Goal: Information Seeking & Learning: Learn about a topic

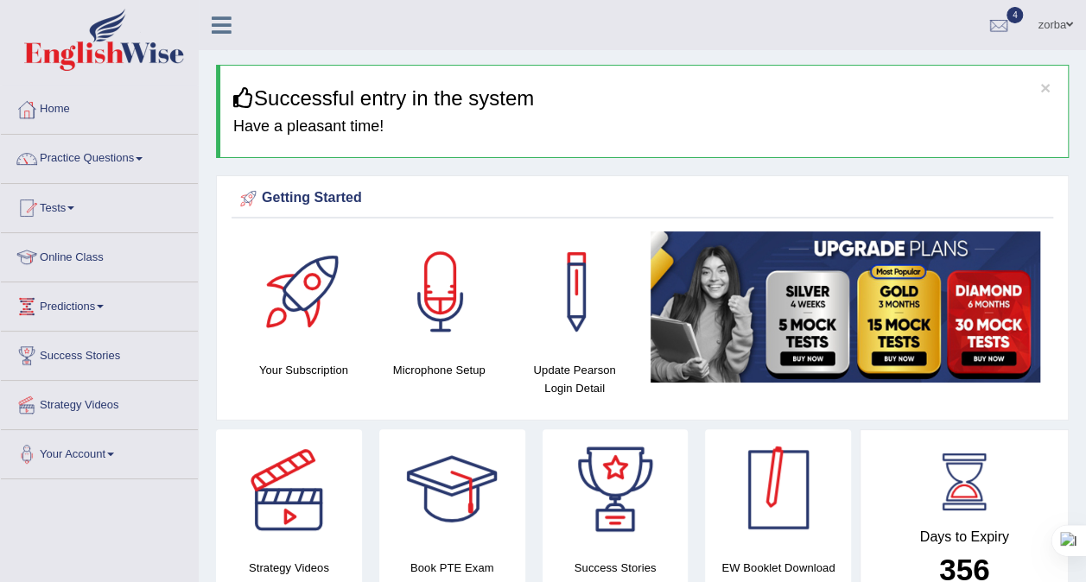
click at [764, 544] on div at bounding box center [778, 490] width 121 height 121
click at [48, 143] on link "Practice Questions" at bounding box center [99, 156] width 197 height 43
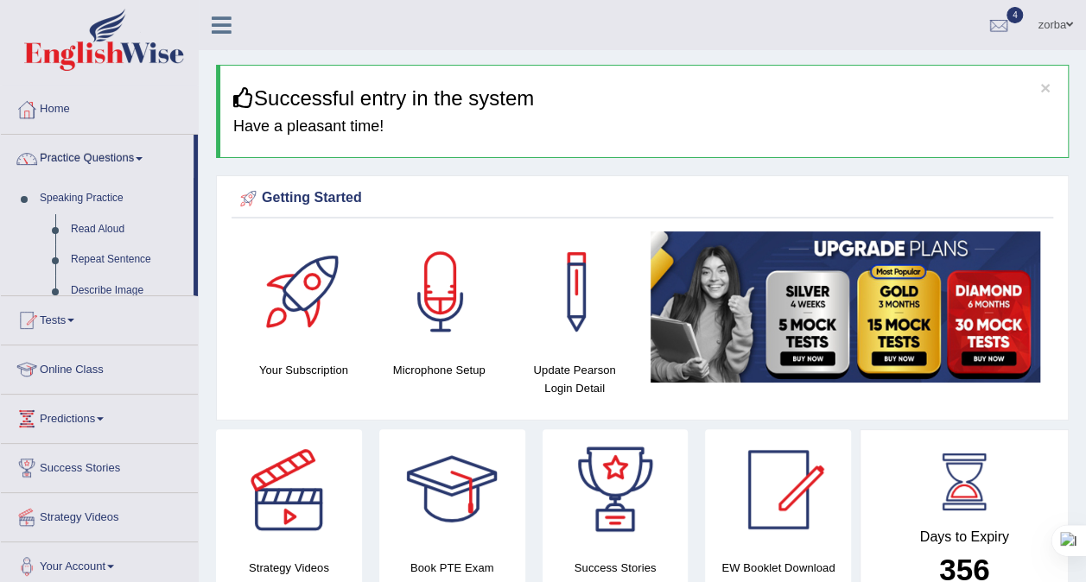
click at [50, 156] on link "Practice Questions" at bounding box center [97, 156] width 193 height 43
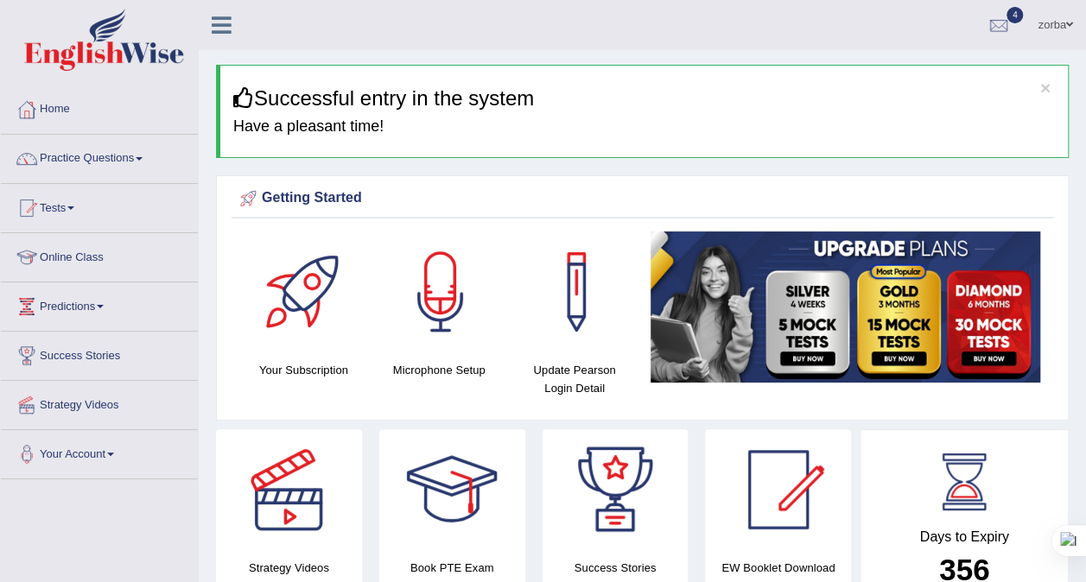
drag, startPoint x: 324, startPoint y: 28, endPoint x: 387, endPoint y: 4, distance: 67.3
click at [325, 26] on div "zorba Toggle navigation Username: zorbaenglish Access Type: Online Subscription…" at bounding box center [643, 25] width 888 height 50
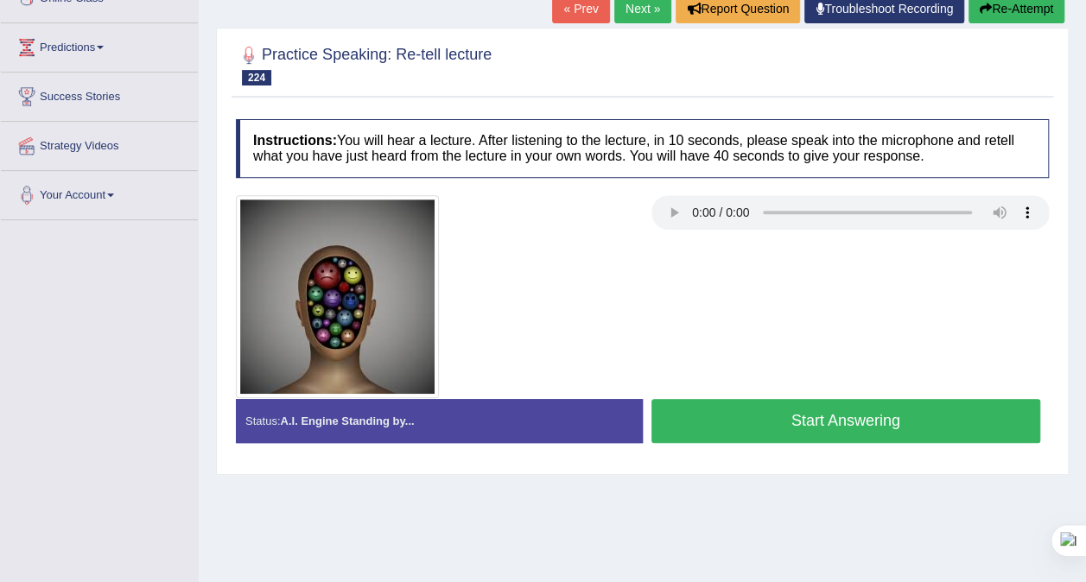
scroll to position [259, 0]
click at [703, 414] on button "Start Answering" at bounding box center [847, 421] width 390 height 44
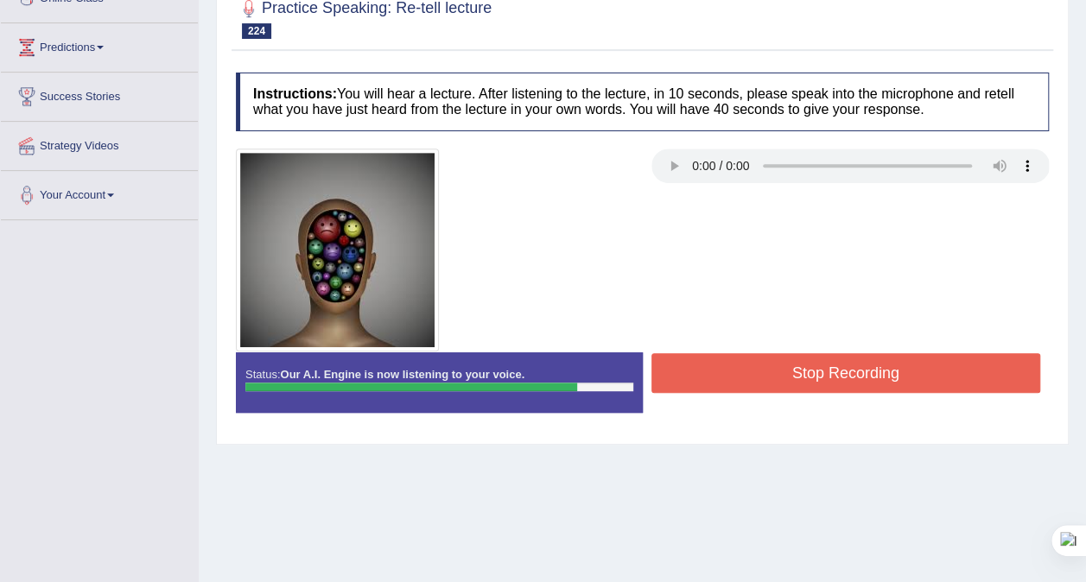
click at [767, 376] on button "Stop Recording" at bounding box center [847, 373] width 390 height 40
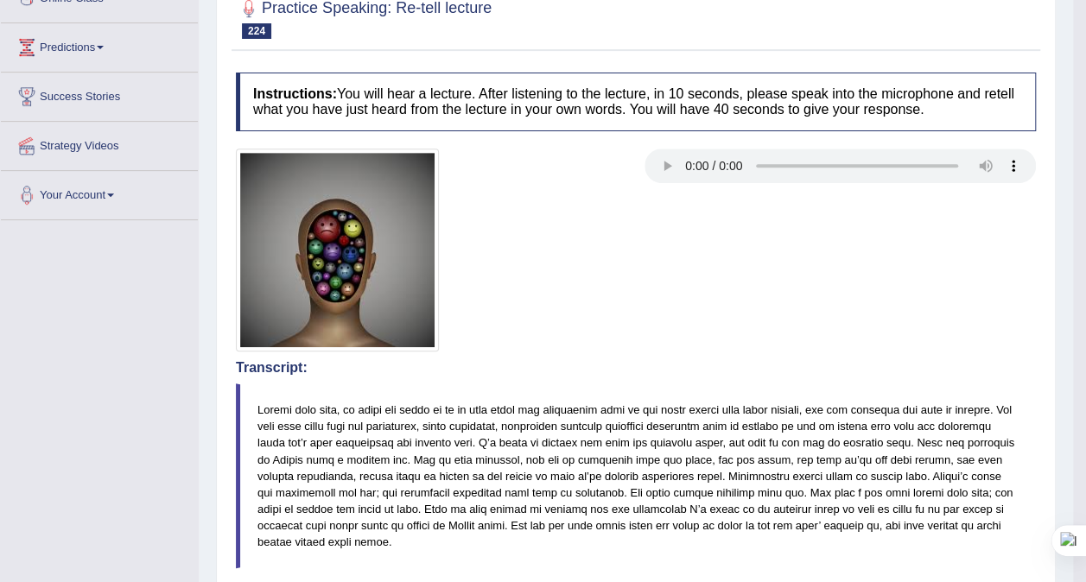
scroll to position [605, 0]
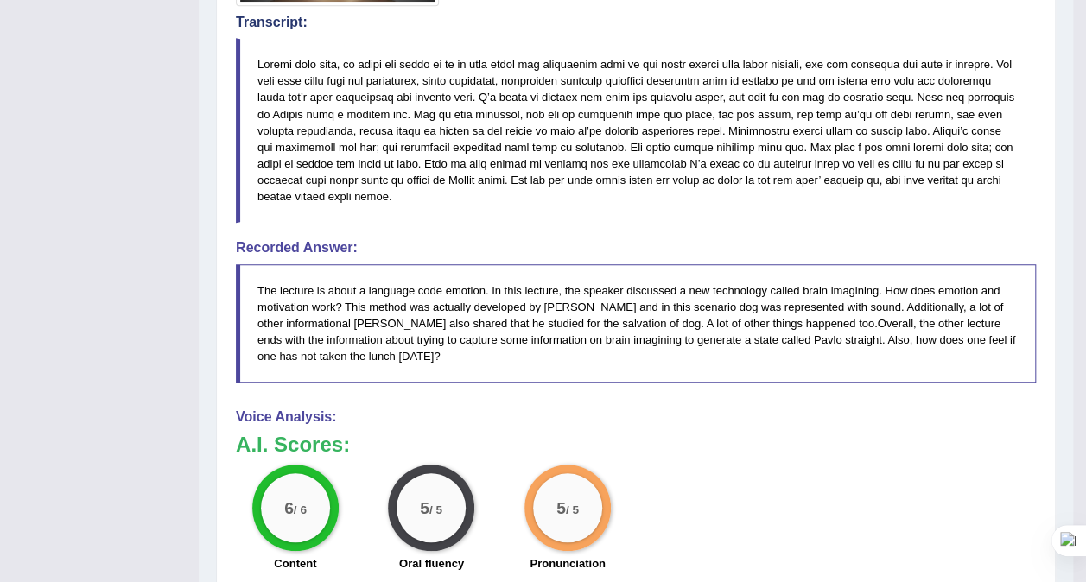
click at [493, 465] on div "5 / 5 Oral fluency" at bounding box center [432, 520] width 137 height 111
click at [432, 467] on div "5 / 5" at bounding box center [431, 508] width 86 height 86
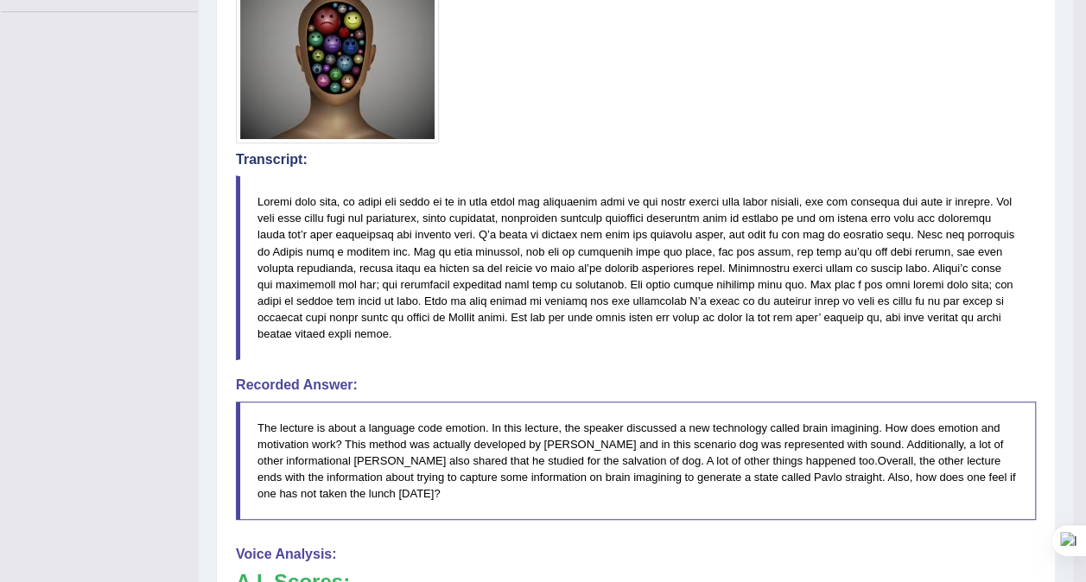
scroll to position [346, 0]
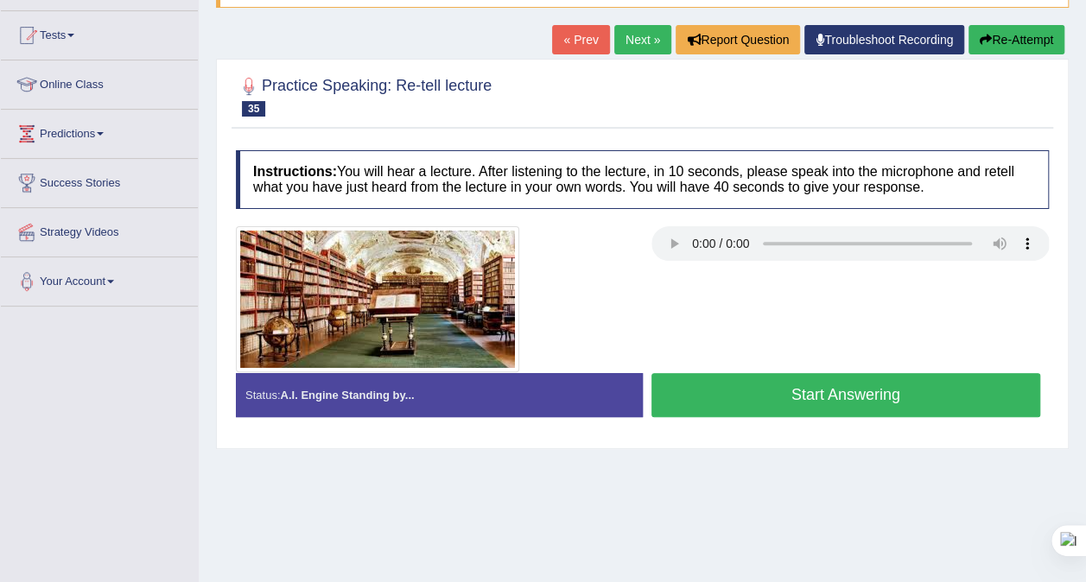
click at [801, 394] on button "Start Answering" at bounding box center [847, 395] width 390 height 44
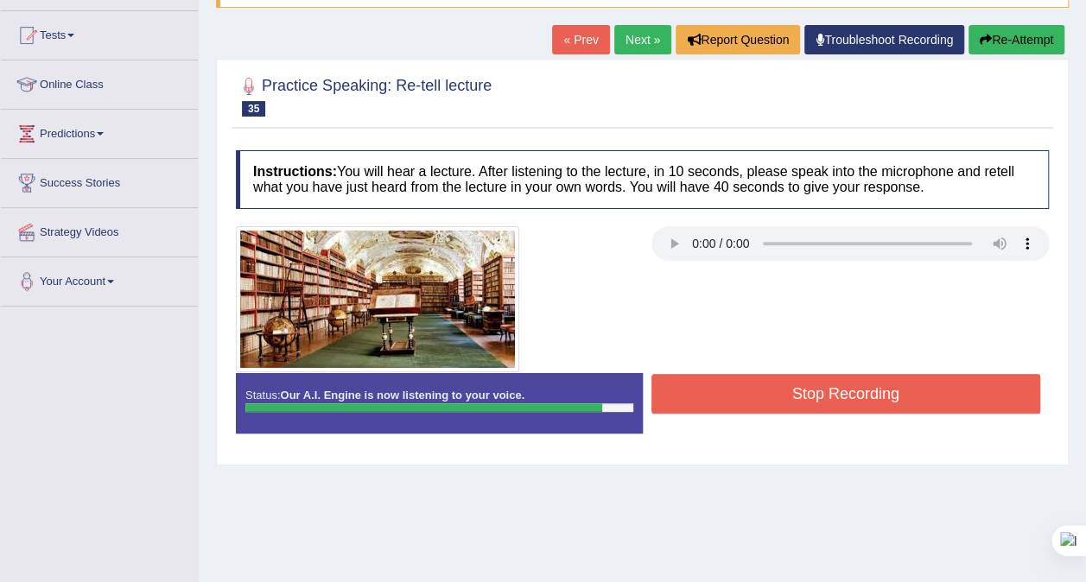
click at [691, 384] on button "Stop Recording" at bounding box center [847, 394] width 390 height 40
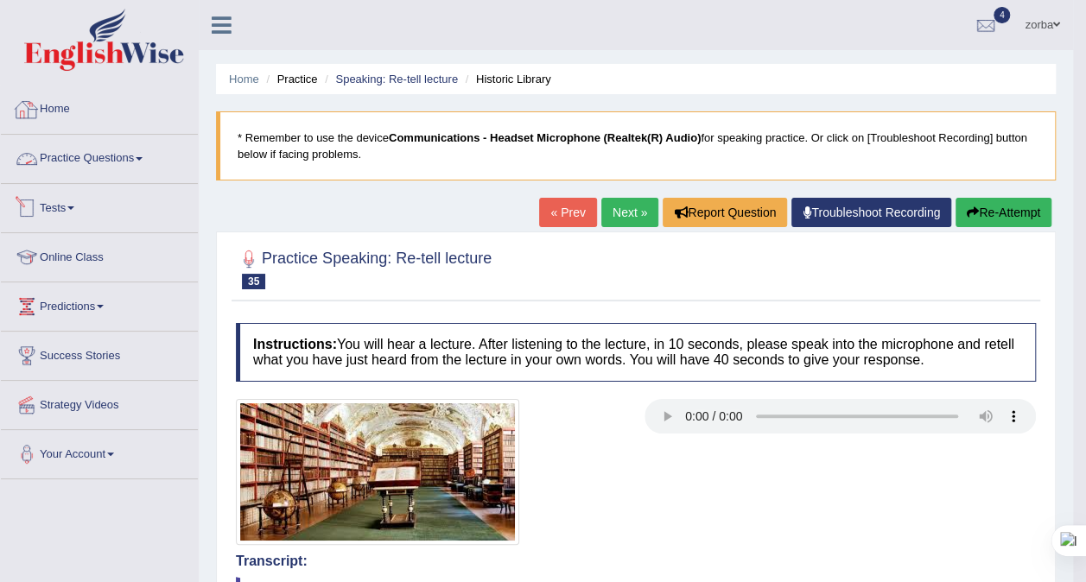
click at [29, 60] on img at bounding box center [104, 40] width 160 height 62
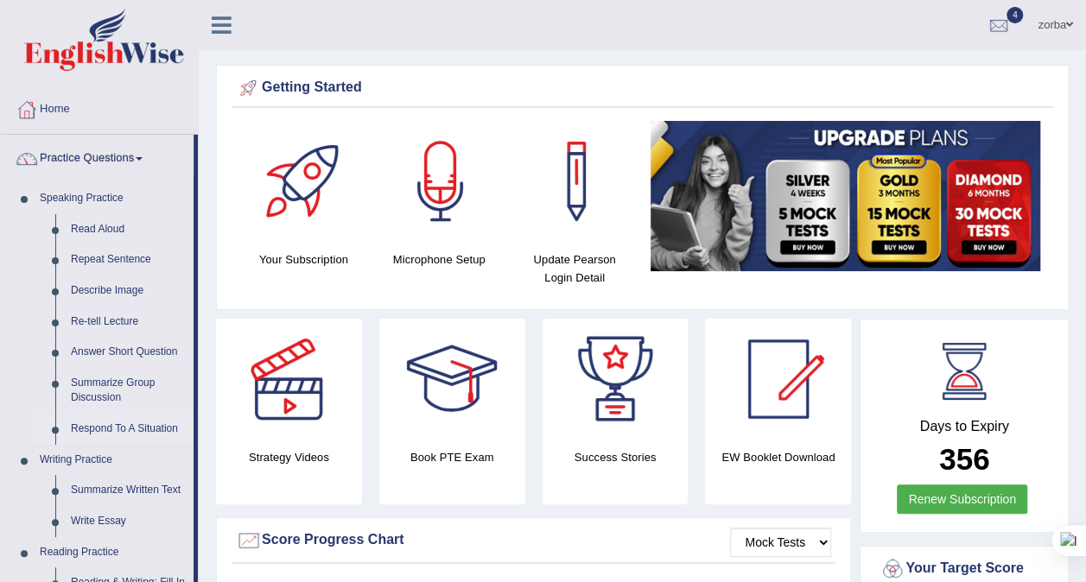
click at [116, 430] on link "Respond To A Situation" at bounding box center [128, 429] width 130 height 31
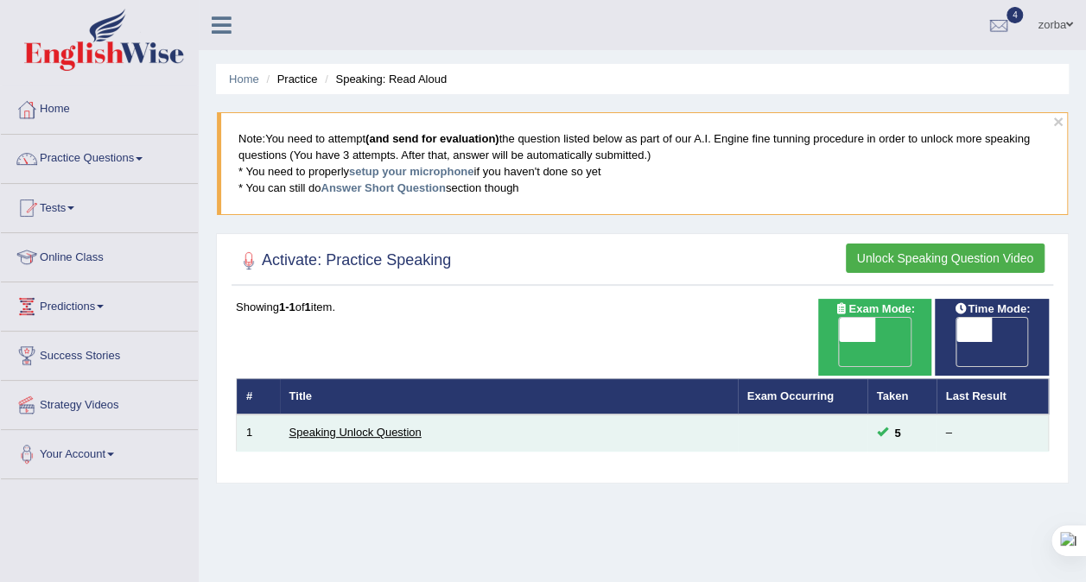
click at [328, 426] on link "Speaking Unlock Question" at bounding box center [356, 432] width 132 height 13
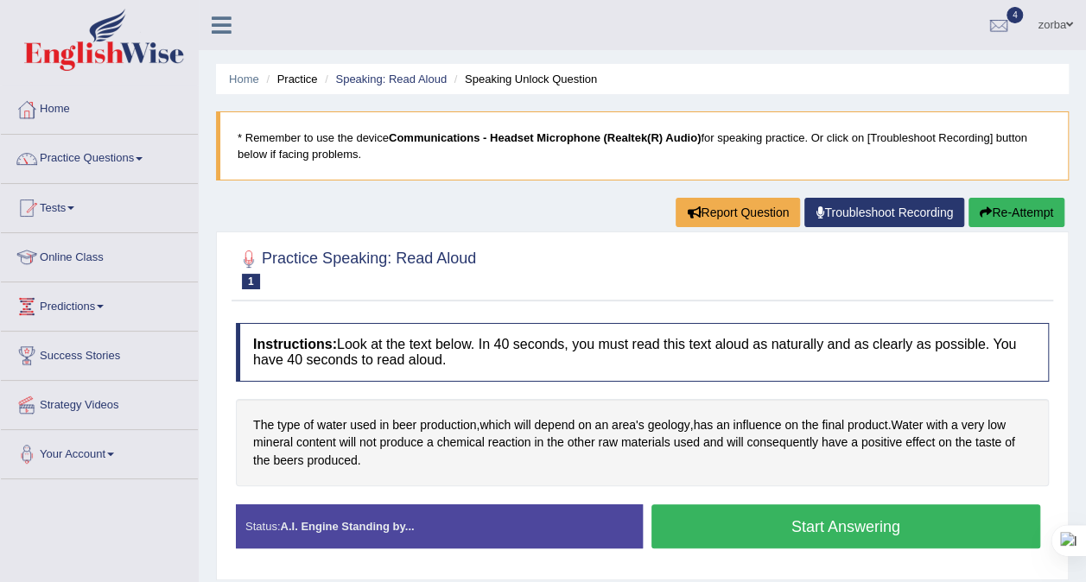
click at [755, 528] on button "Start Answering" at bounding box center [847, 527] width 390 height 44
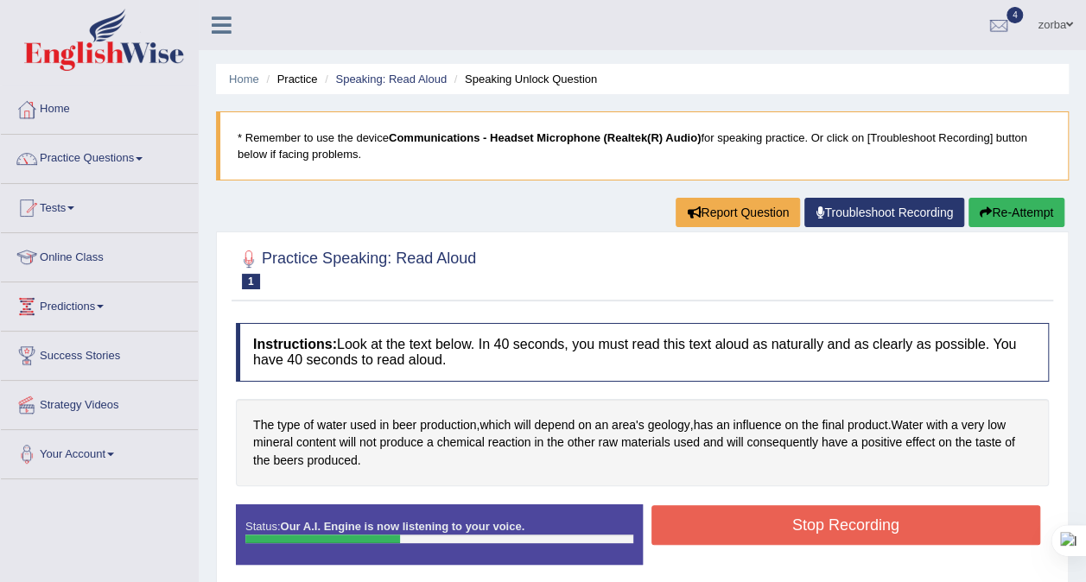
click at [906, 515] on button "Stop Recording" at bounding box center [847, 526] width 390 height 40
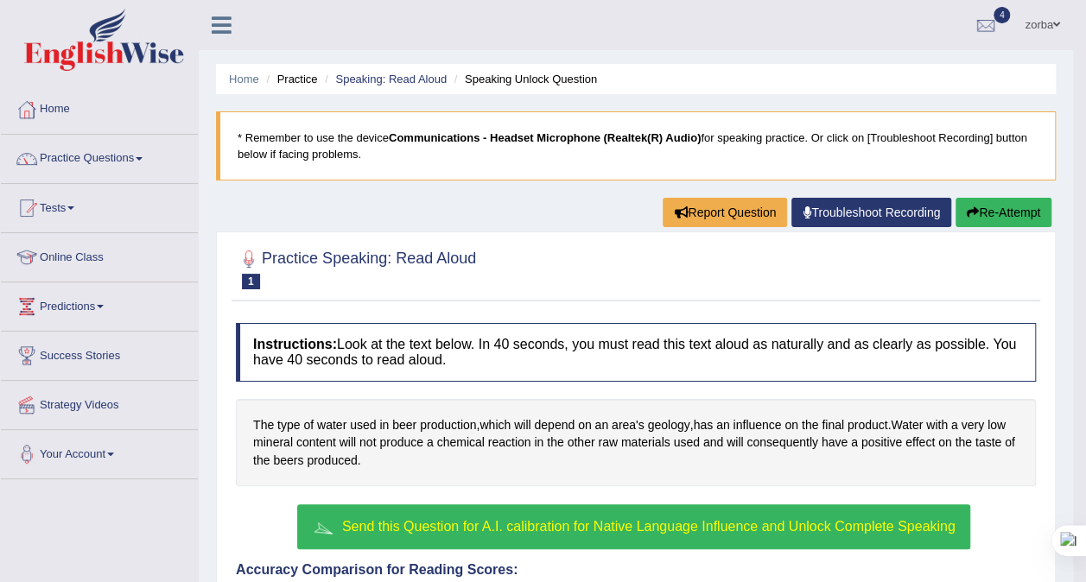
click at [512, 521] on span "Send this Question for A.I. calibration for Native Language Influence and Unloc…" at bounding box center [649, 526] width 614 height 15
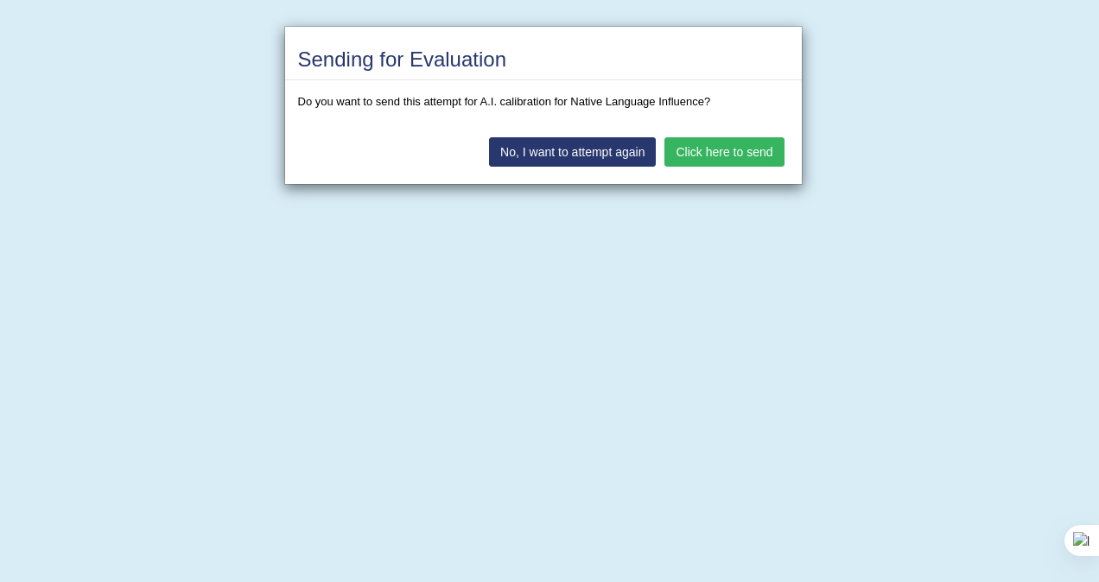
click at [689, 159] on button "Click here to send" at bounding box center [724, 151] width 119 height 29
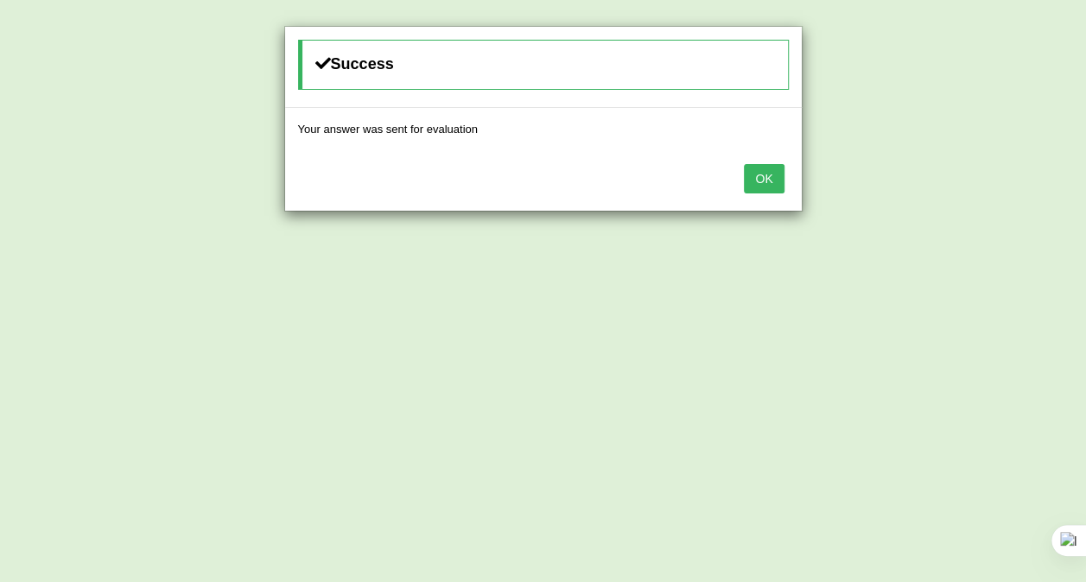
drag, startPoint x: 990, startPoint y: 85, endPoint x: 944, endPoint y: 112, distance: 53.5
click at [991, 86] on div "Success Your answer was sent for evaluation OK" at bounding box center [543, 291] width 1086 height 582
drag, startPoint x: 669, startPoint y: 145, endPoint x: 709, endPoint y: 162, distance: 43.0
click at [667, 145] on div "Your answer was sent for evaluation" at bounding box center [543, 129] width 517 height 42
click at [758, 180] on button "OK" at bounding box center [764, 178] width 40 height 29
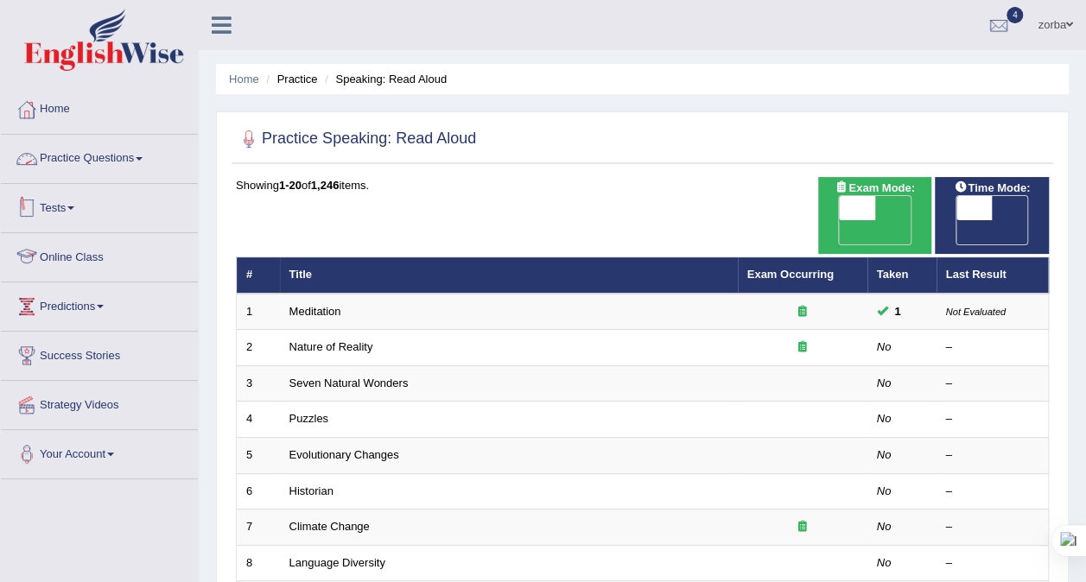
drag, startPoint x: 87, startPoint y: 168, endPoint x: 104, endPoint y: 174, distance: 17.5
click at [87, 168] on link "Practice Questions" at bounding box center [99, 156] width 197 height 43
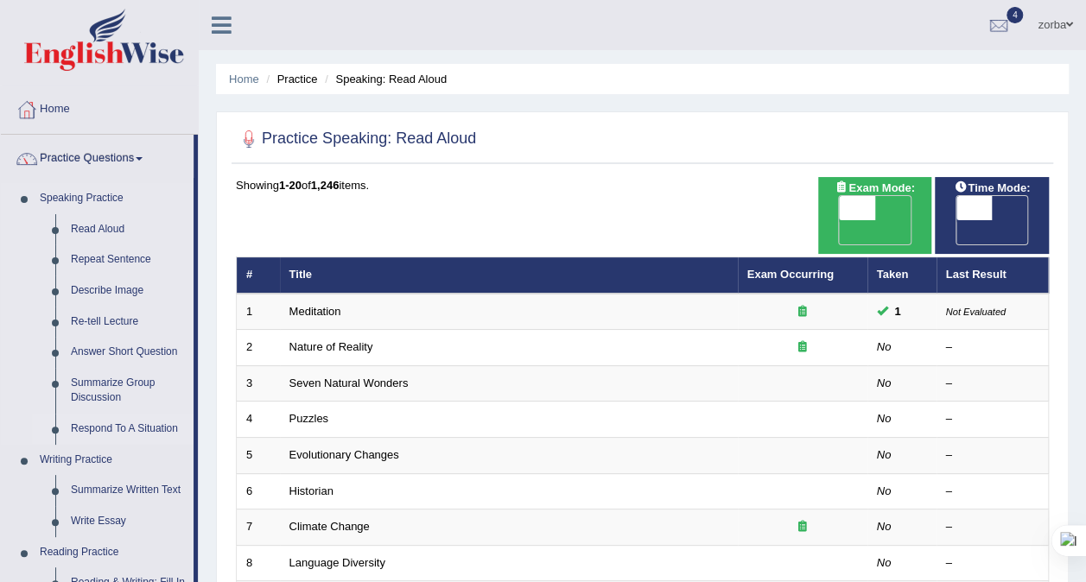
click at [124, 423] on link "Respond To A Situation" at bounding box center [128, 429] width 130 height 31
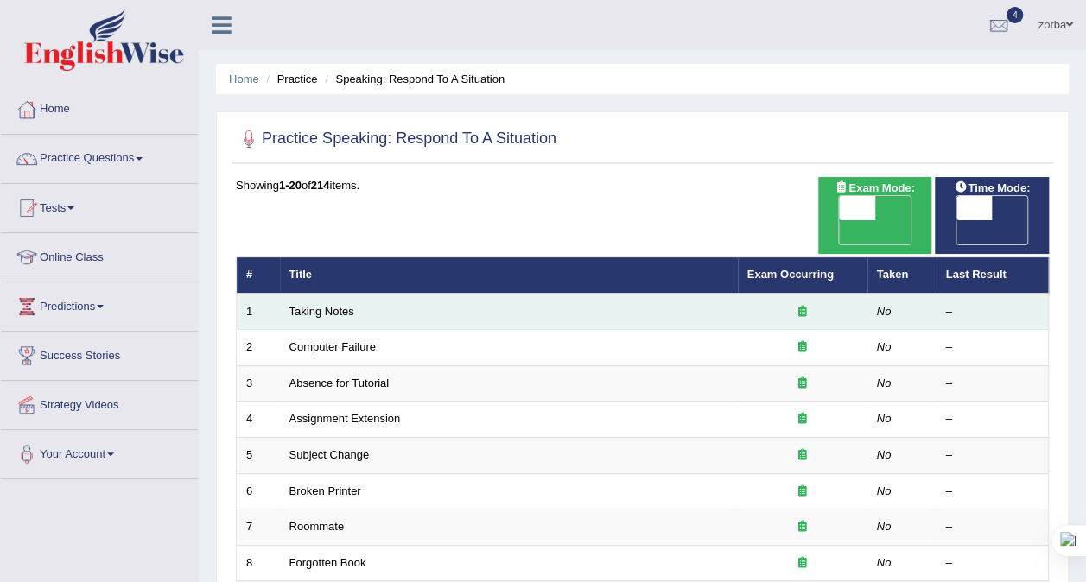
drag, startPoint x: 309, startPoint y: 277, endPoint x: 374, endPoint y: 288, distance: 65.6
click at [309, 294] on td "Taking Notes" at bounding box center [509, 312] width 458 height 36
click at [341, 305] on link "Taking Notes" at bounding box center [322, 311] width 65 height 13
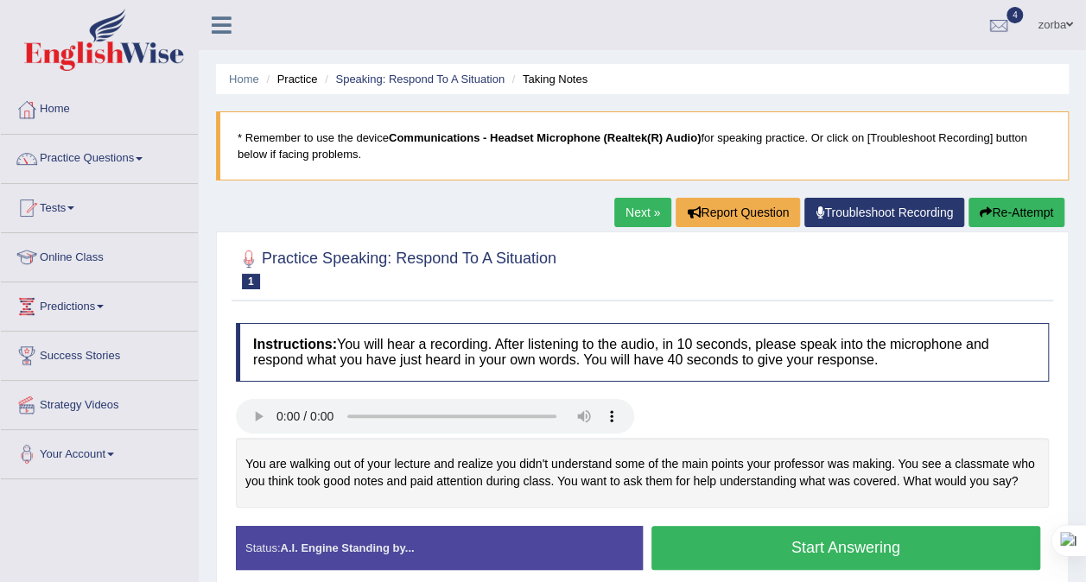
click at [882, 546] on button "Start Answering" at bounding box center [847, 548] width 390 height 44
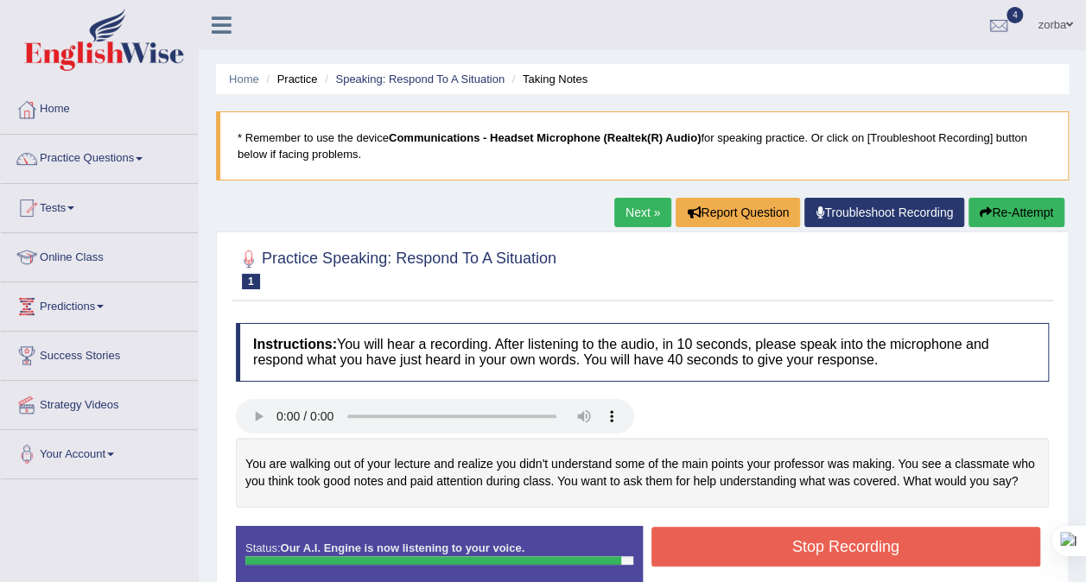
click at [752, 544] on button "Stop Recording" at bounding box center [847, 547] width 390 height 40
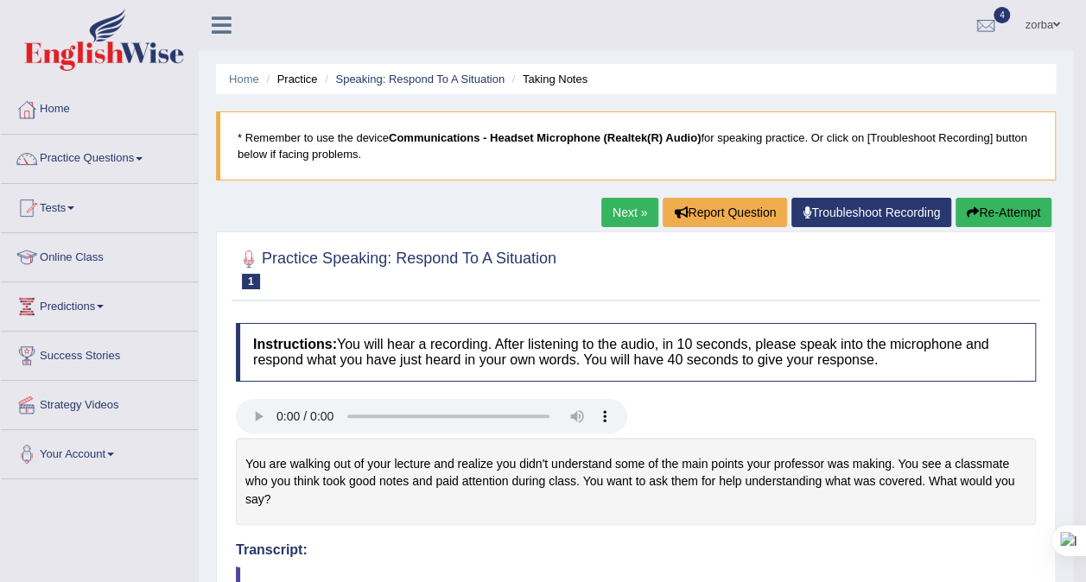
click at [384, 71] on li "Speaking: Respond To A Situation" at bounding box center [413, 79] width 184 height 16
click at [404, 82] on link "Speaking: Respond To A Situation" at bounding box center [419, 79] width 169 height 13
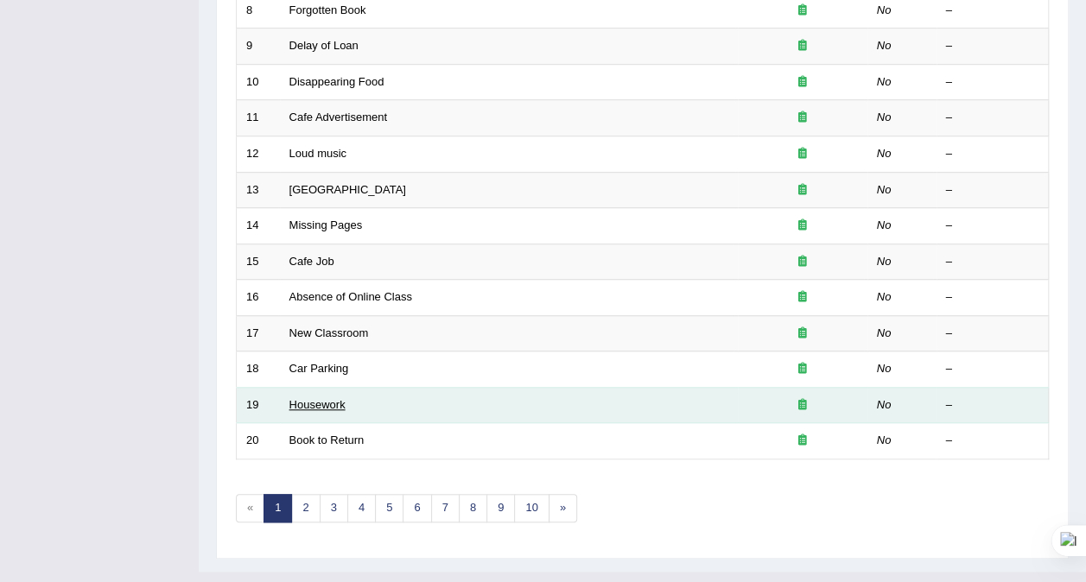
scroll to position [553, 0]
click at [321, 398] on link "Housework" at bounding box center [318, 404] width 56 height 13
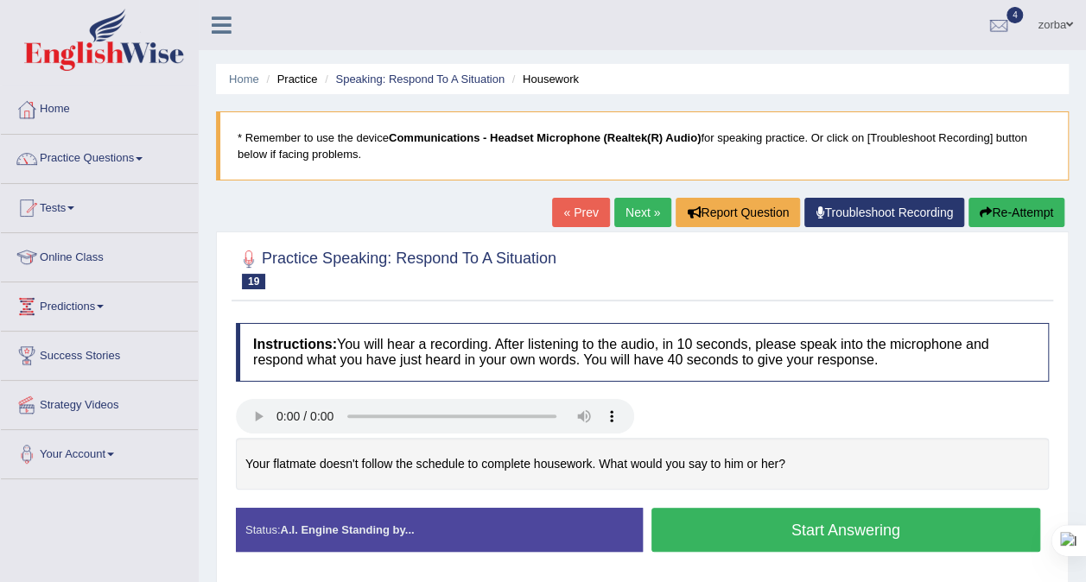
click at [742, 532] on button "Start Answering" at bounding box center [847, 530] width 390 height 44
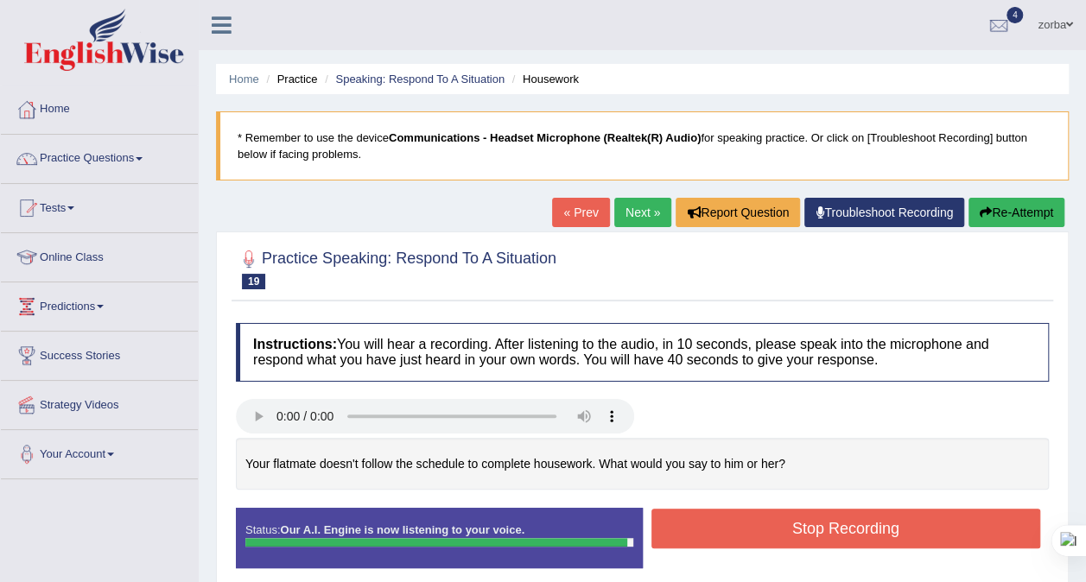
click at [815, 519] on button "Stop Recording" at bounding box center [847, 529] width 390 height 40
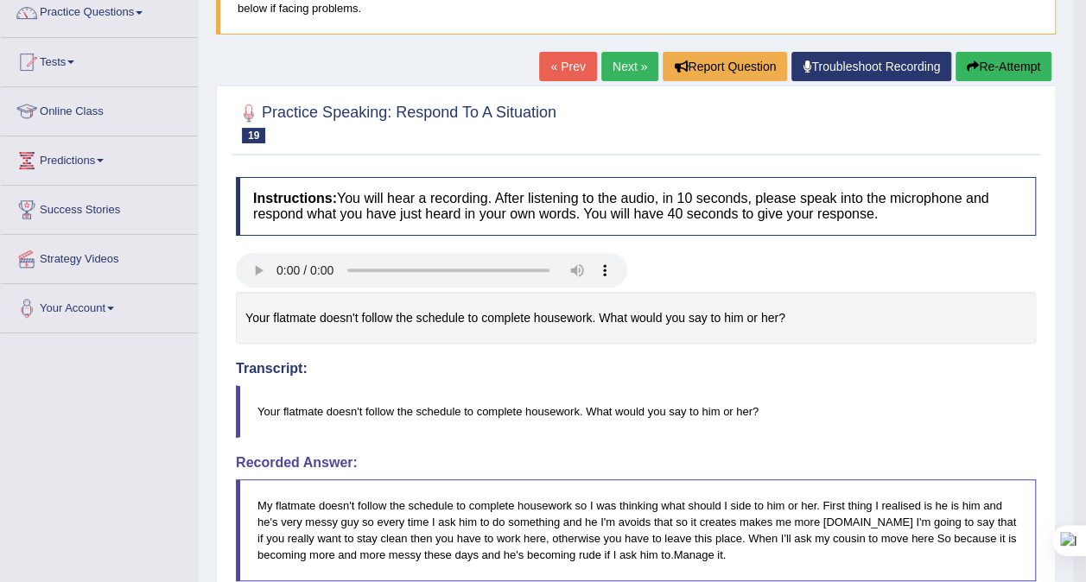
scroll to position [173, 0]
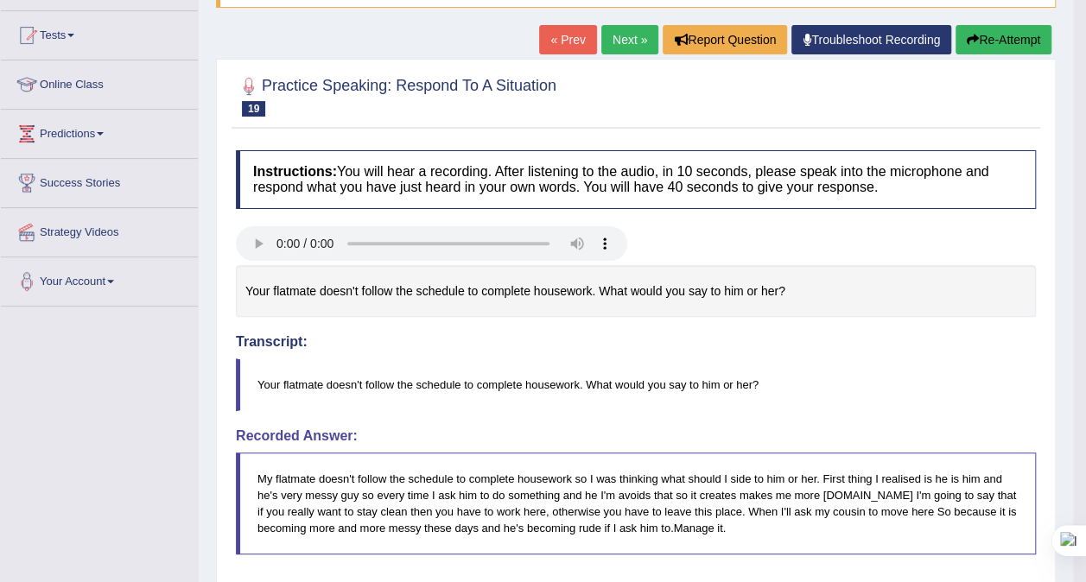
click at [1020, 41] on button "Re-Attempt" at bounding box center [1004, 39] width 96 height 29
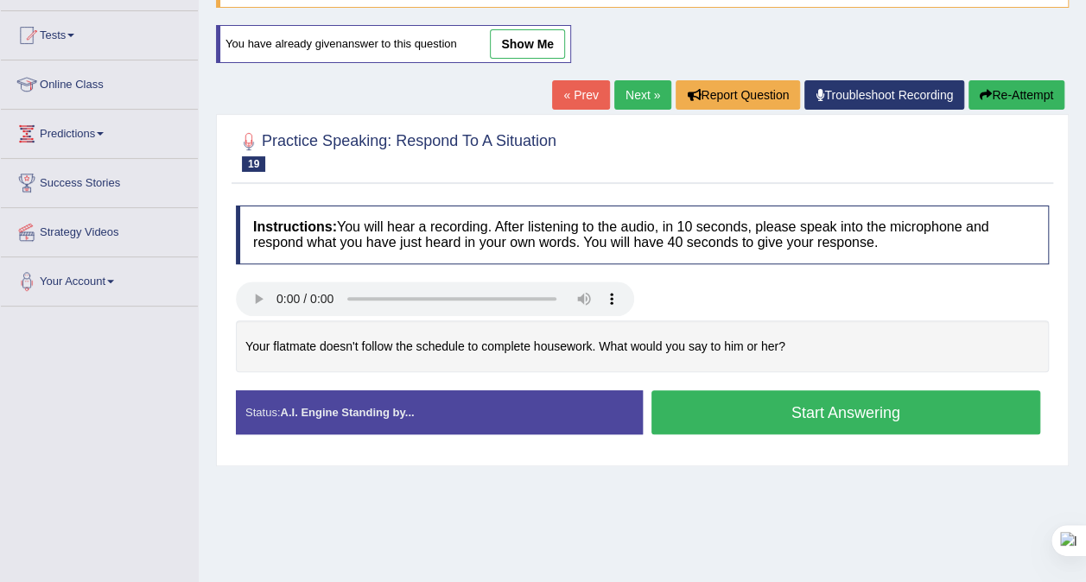
click at [797, 493] on div "Home Practice Speaking: Respond To A Situation Housework * Remember to use the …" at bounding box center [643, 259] width 888 height 864
click at [795, 414] on button "Start Answering" at bounding box center [847, 413] width 390 height 44
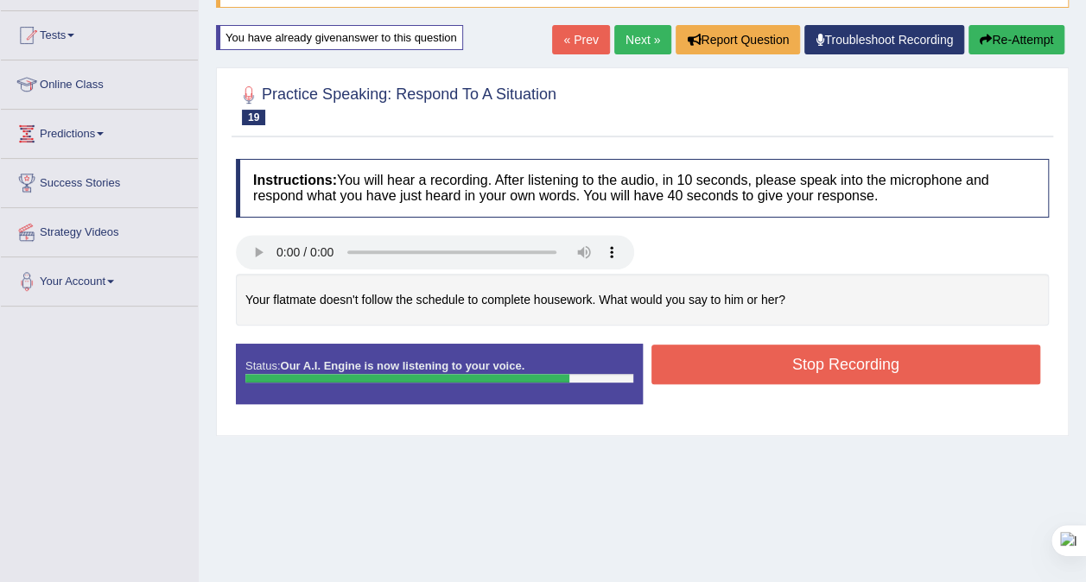
click at [855, 360] on button "Stop Recording" at bounding box center [847, 365] width 390 height 40
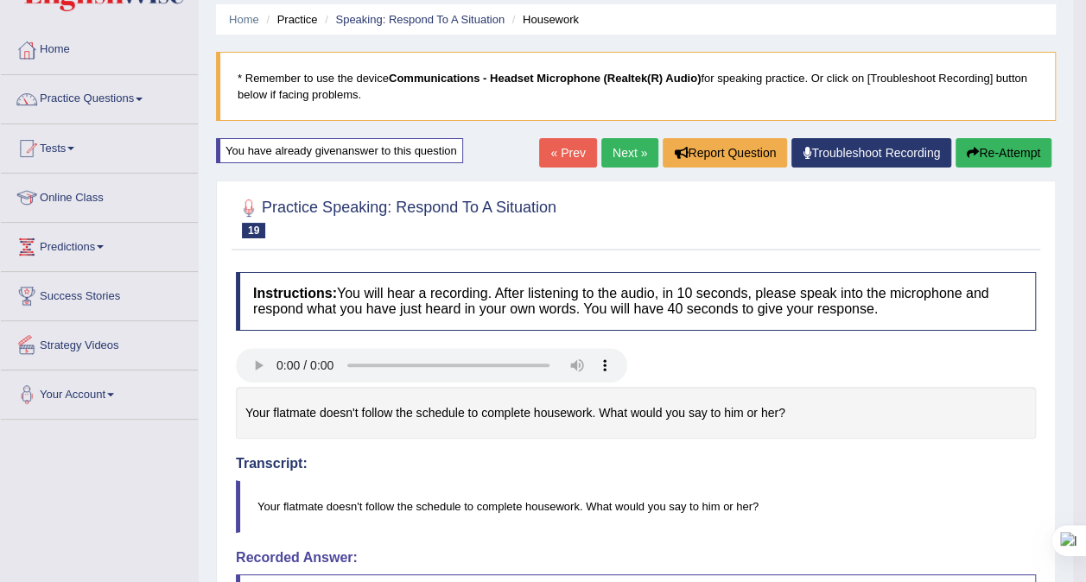
scroll to position [86, 0]
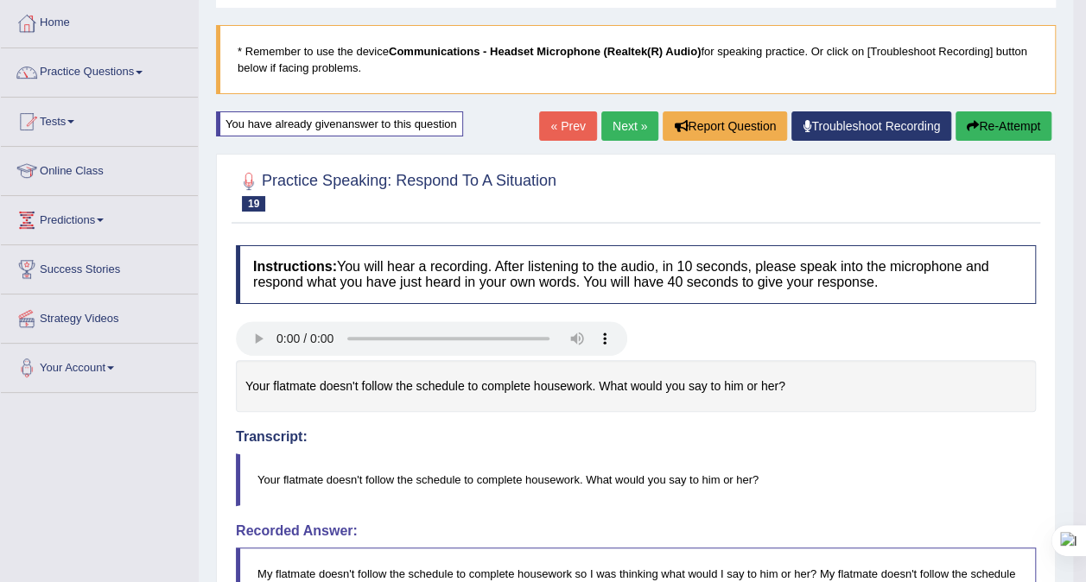
click at [1018, 121] on button "Re-Attempt" at bounding box center [1004, 125] width 96 height 29
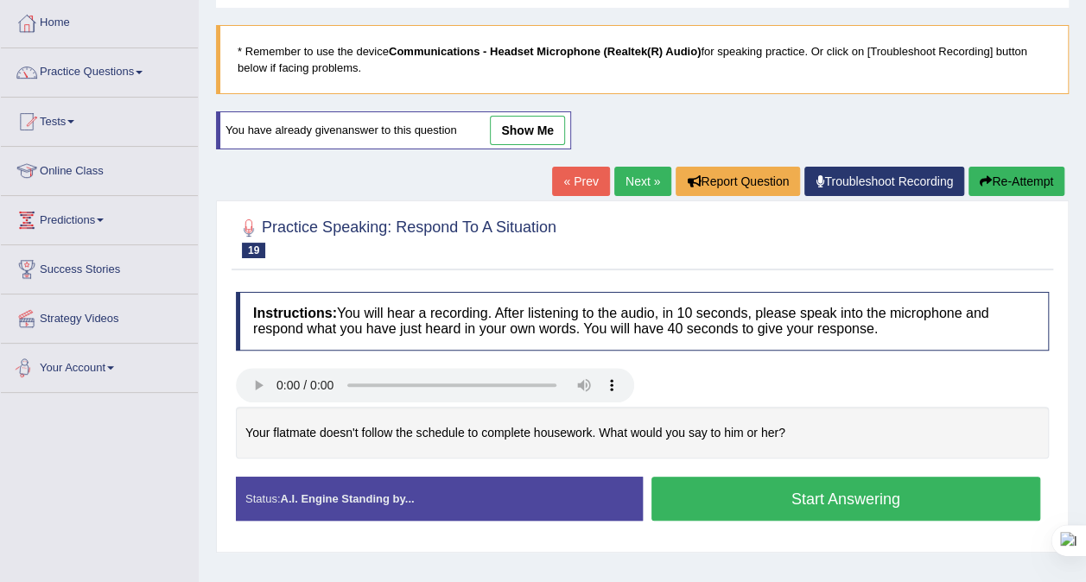
click at [809, 487] on button "Start Answering" at bounding box center [847, 499] width 390 height 44
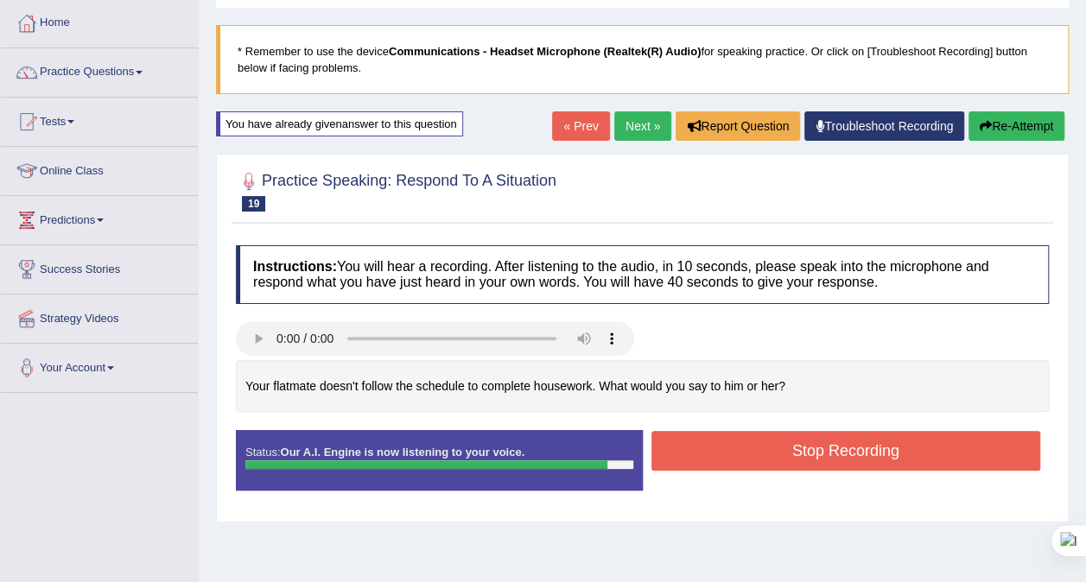
click at [663, 444] on button "Stop Recording" at bounding box center [847, 451] width 390 height 40
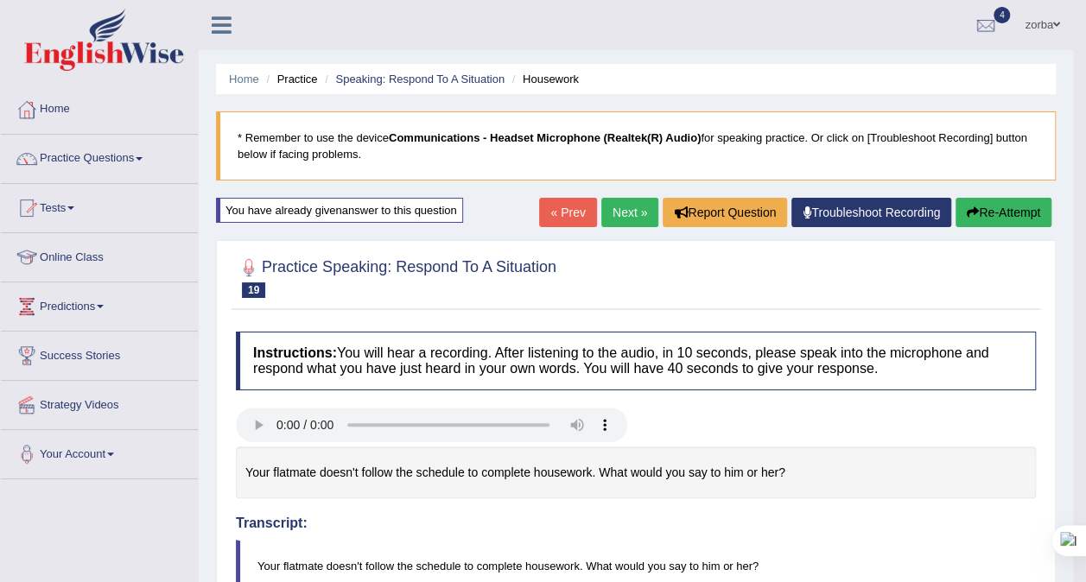
click at [986, 209] on button "Re-Attempt" at bounding box center [1004, 212] width 96 height 29
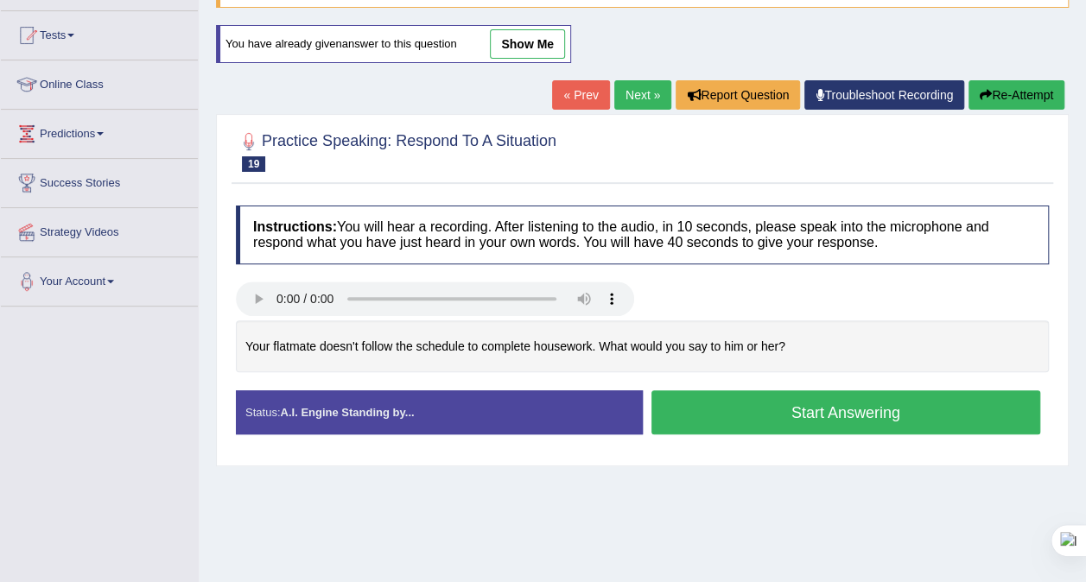
click at [743, 417] on button "Start Answering" at bounding box center [847, 413] width 390 height 44
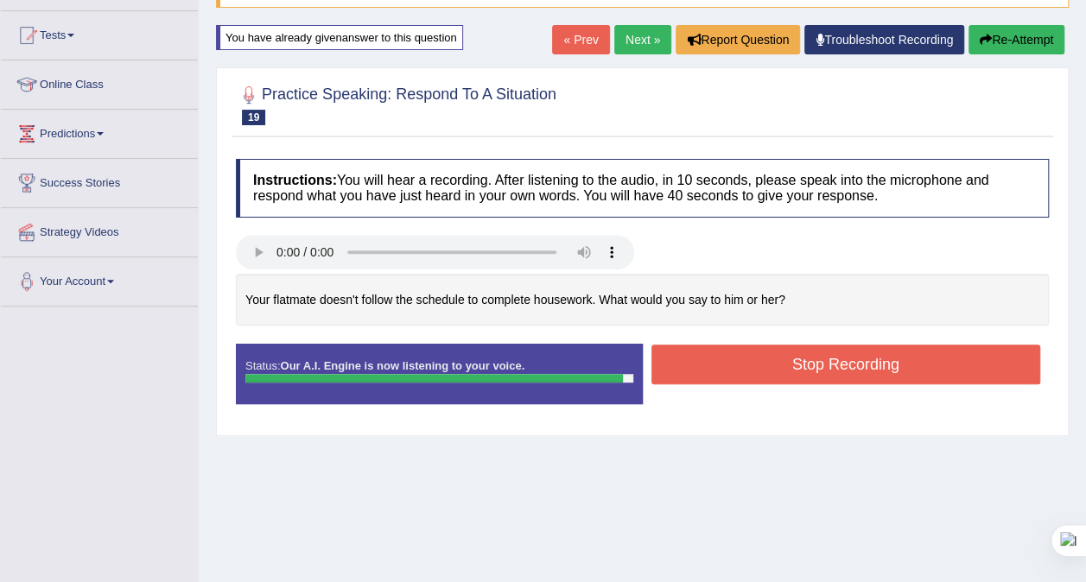
click at [800, 378] on button "Stop Recording" at bounding box center [847, 365] width 390 height 40
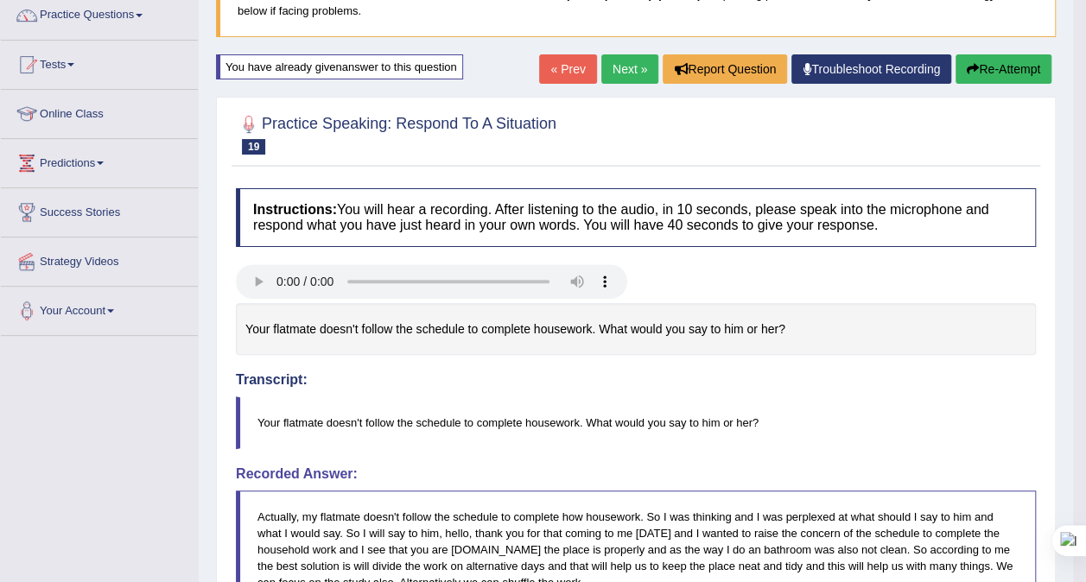
scroll to position [86, 0]
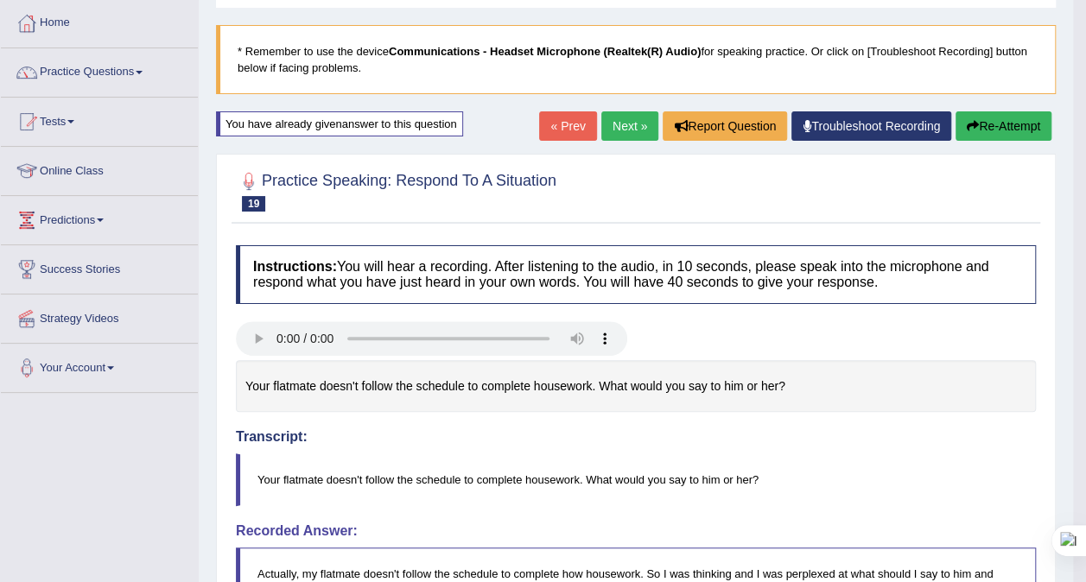
click at [973, 130] on icon "button" at bounding box center [973, 126] width 12 height 12
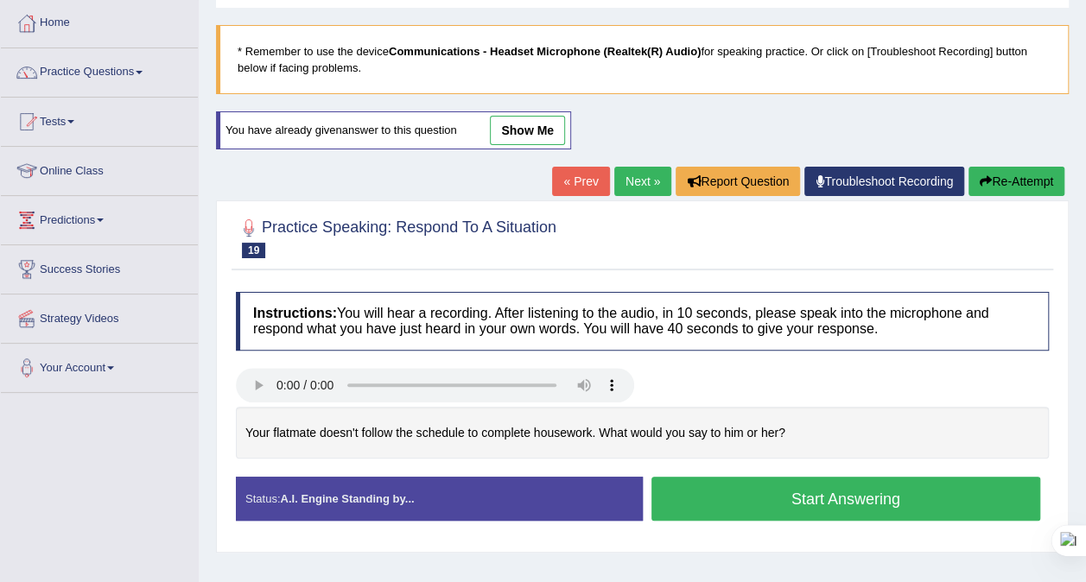
click at [804, 494] on button "Start Answering" at bounding box center [847, 499] width 390 height 44
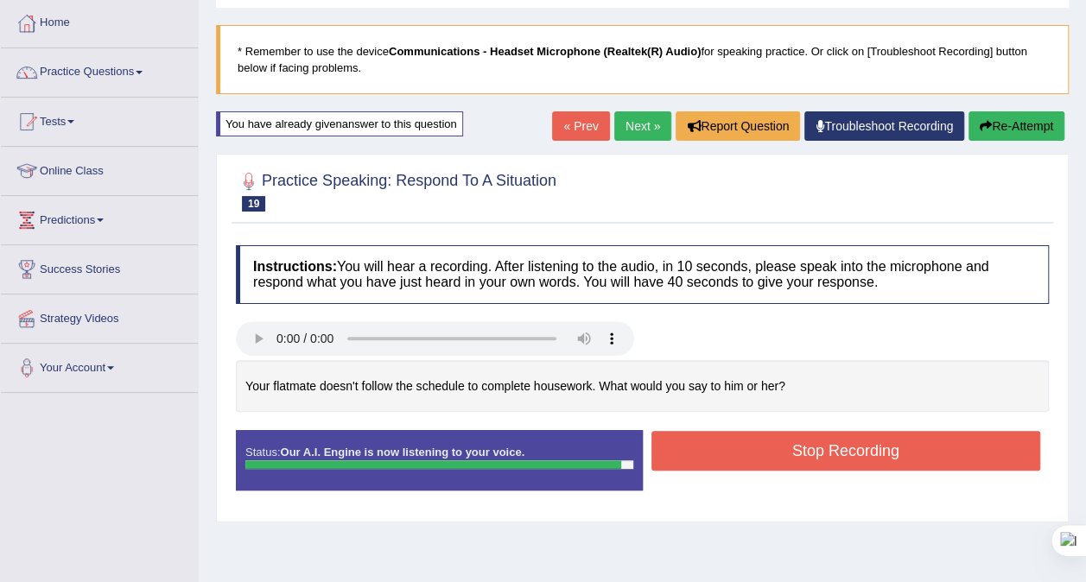
click at [759, 444] on button "Stop Recording" at bounding box center [847, 451] width 390 height 40
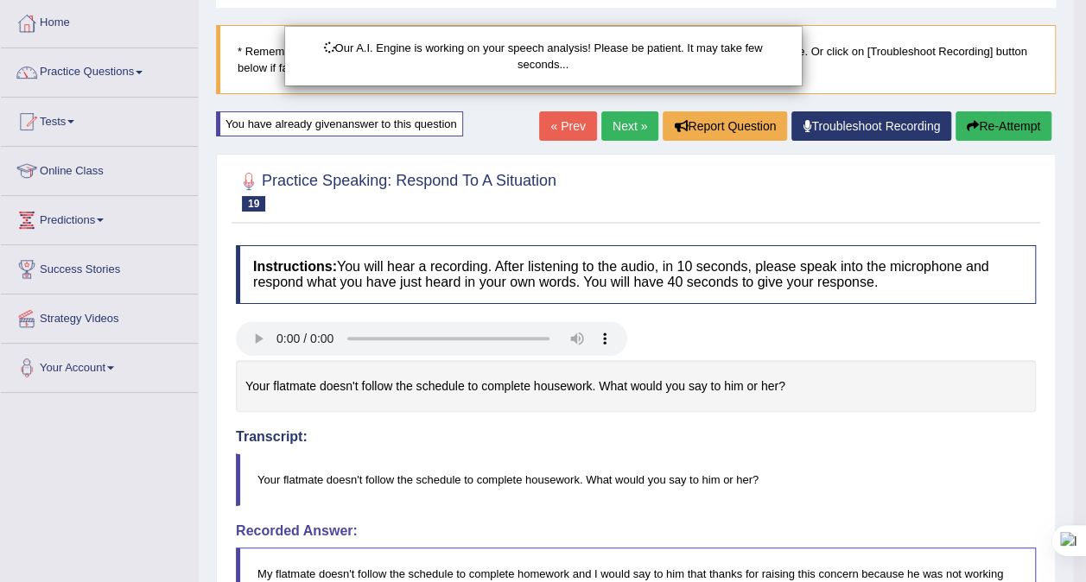
click at [634, 553] on div "Our A.I. Engine is working on your speech analysis! Please be patient. It may t…" at bounding box center [543, 291] width 1086 height 582
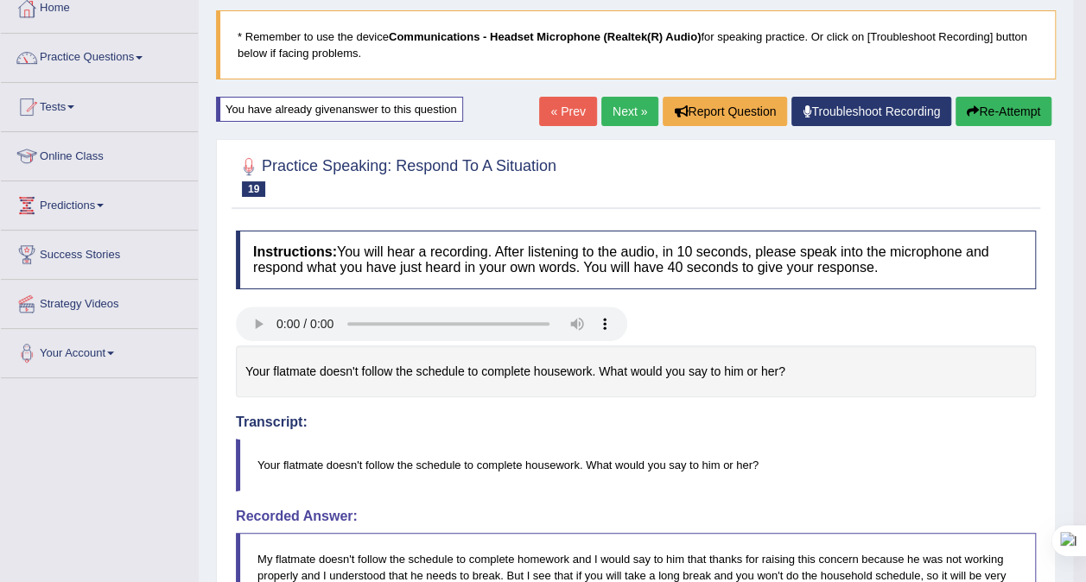
scroll to position [86, 0]
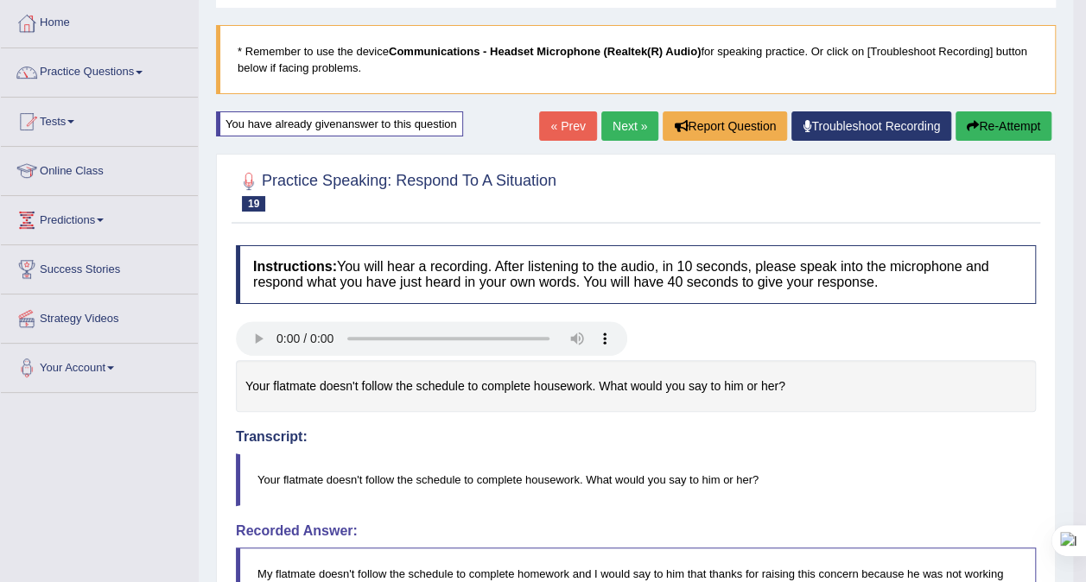
click at [1017, 121] on button "Re-Attempt" at bounding box center [1004, 125] width 96 height 29
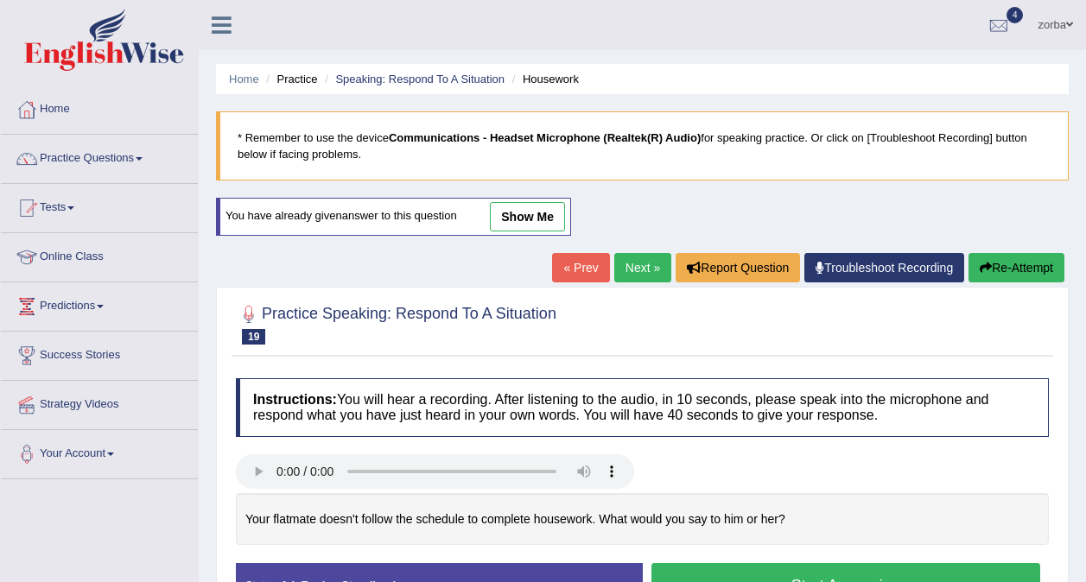
click at [812, 563] on button "Start Answering" at bounding box center [847, 585] width 390 height 44
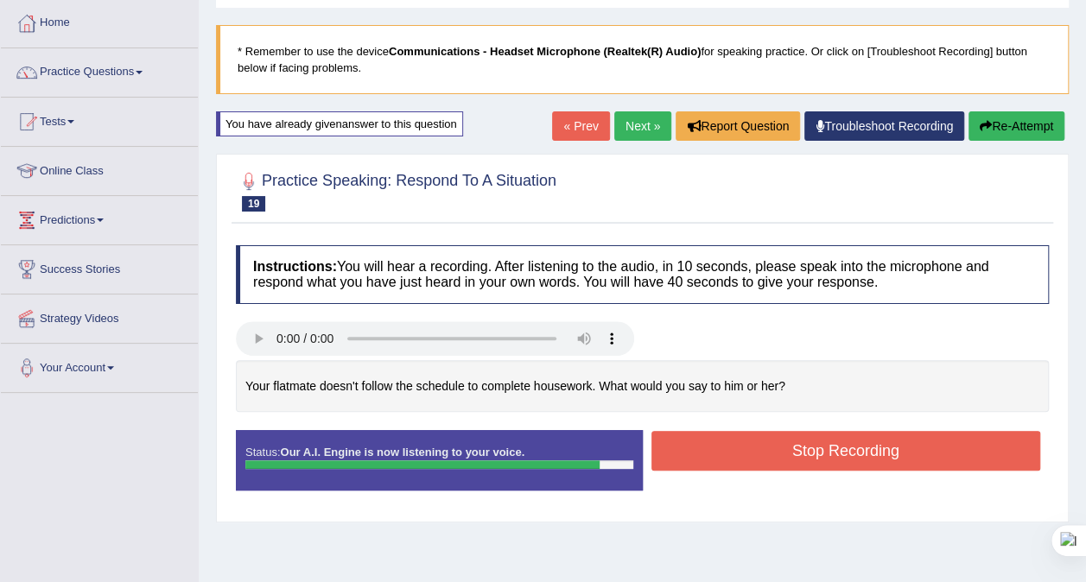
click at [827, 451] on button "Stop Recording" at bounding box center [847, 451] width 390 height 40
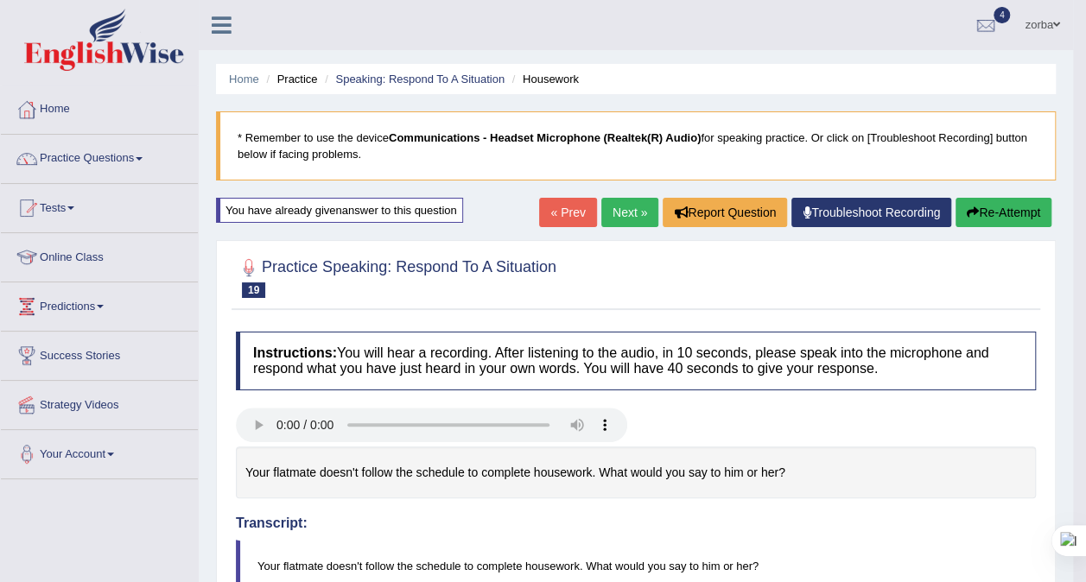
click at [994, 203] on button "Re-Attempt" at bounding box center [1004, 212] width 96 height 29
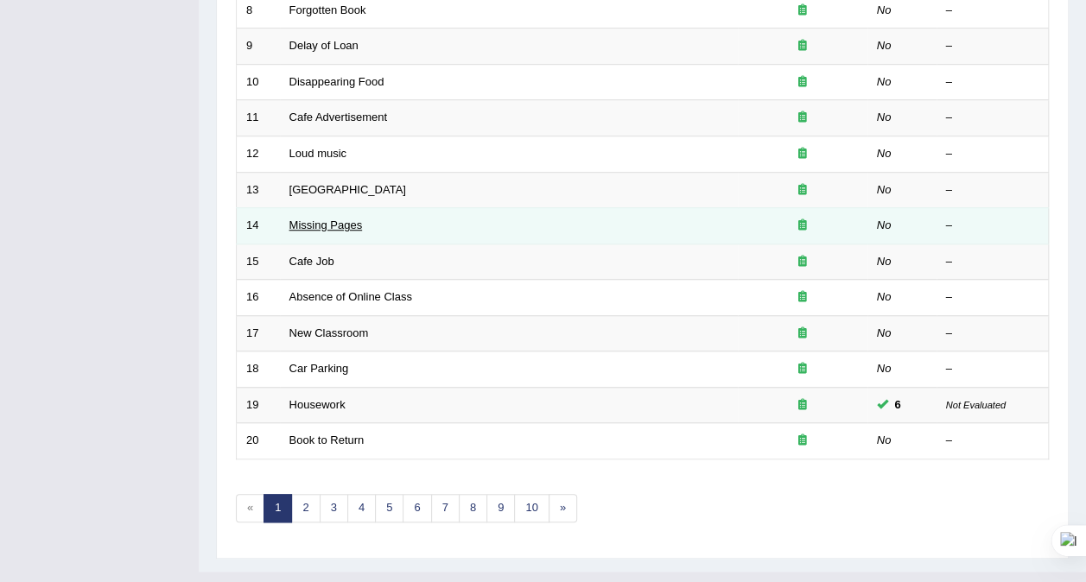
click at [347, 219] on link "Missing Pages" at bounding box center [326, 225] width 73 height 13
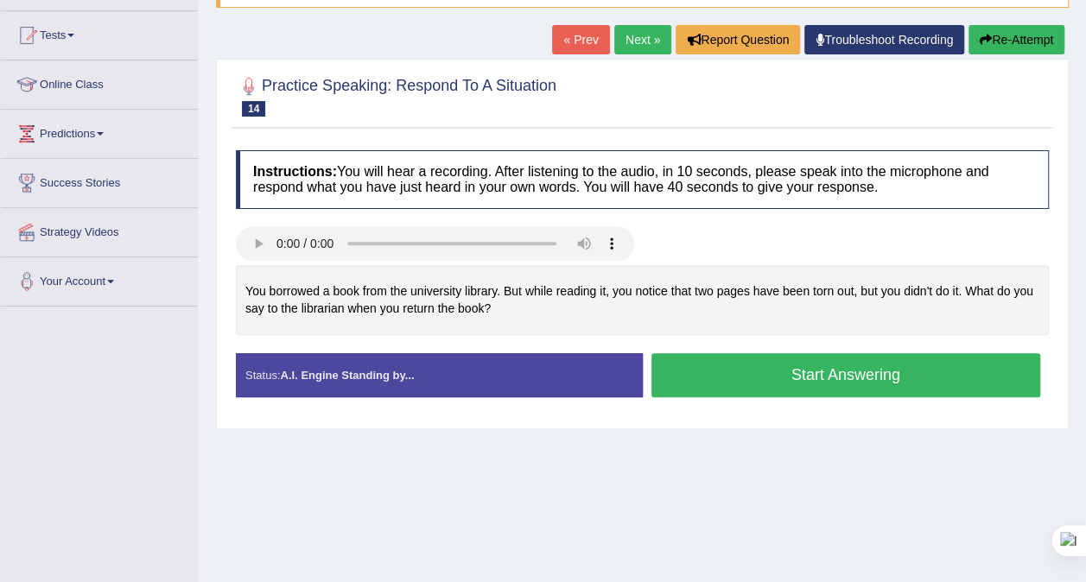
click at [907, 366] on button "Start Answering" at bounding box center [847, 375] width 390 height 44
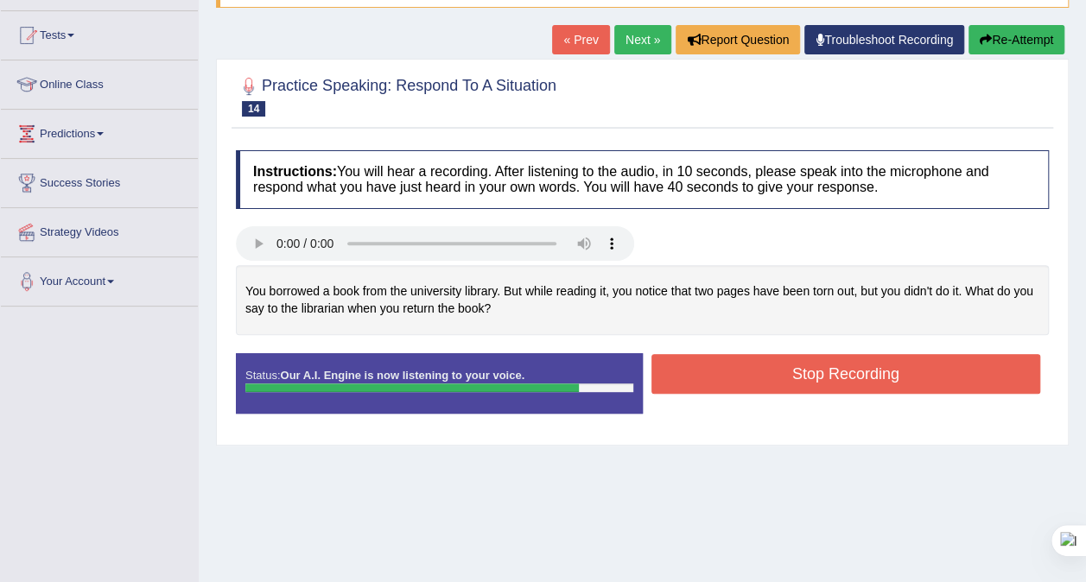
click at [824, 370] on button "Stop Recording" at bounding box center [847, 374] width 390 height 40
